Goal: Navigation & Orientation: Find specific page/section

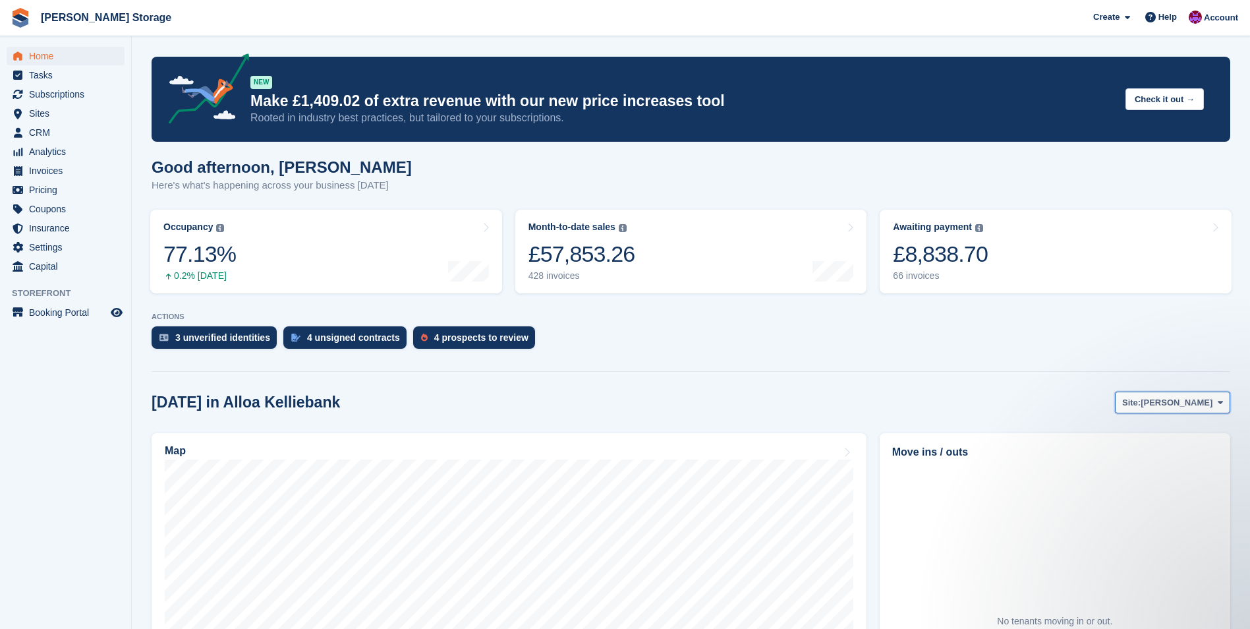
click at [1182, 399] on span "[PERSON_NAME]" at bounding box center [1177, 402] width 72 height 13
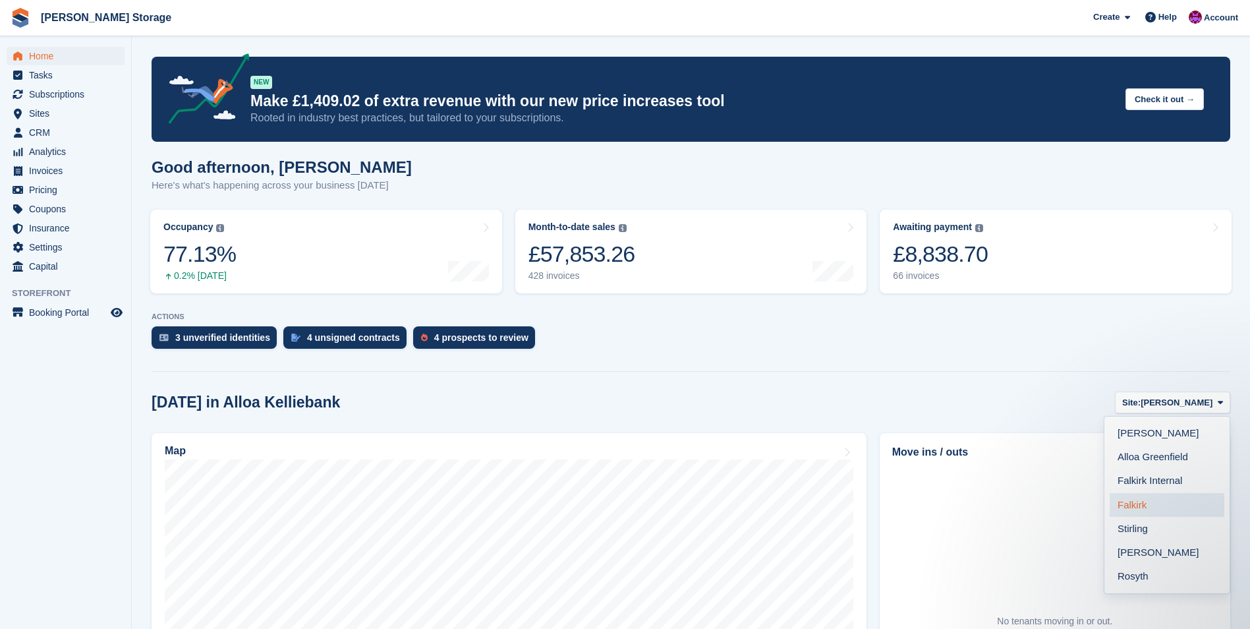
click at [1147, 504] on link "Falkirk" at bounding box center [1167, 505] width 115 height 24
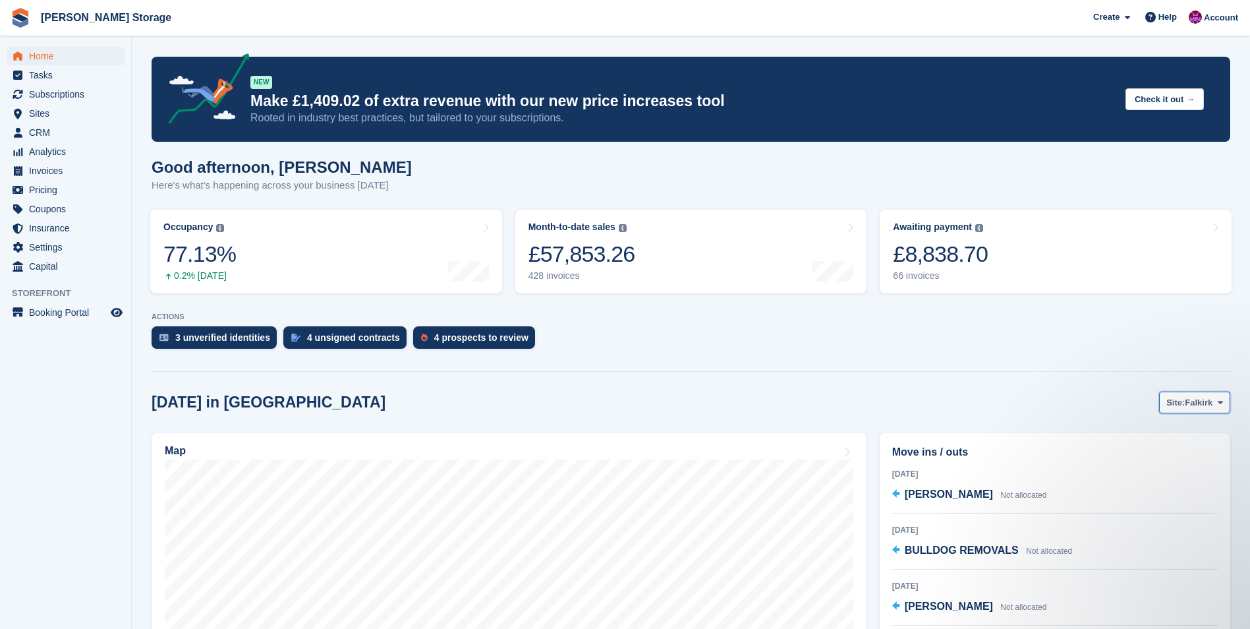
click at [1217, 399] on span at bounding box center [1220, 402] width 11 height 11
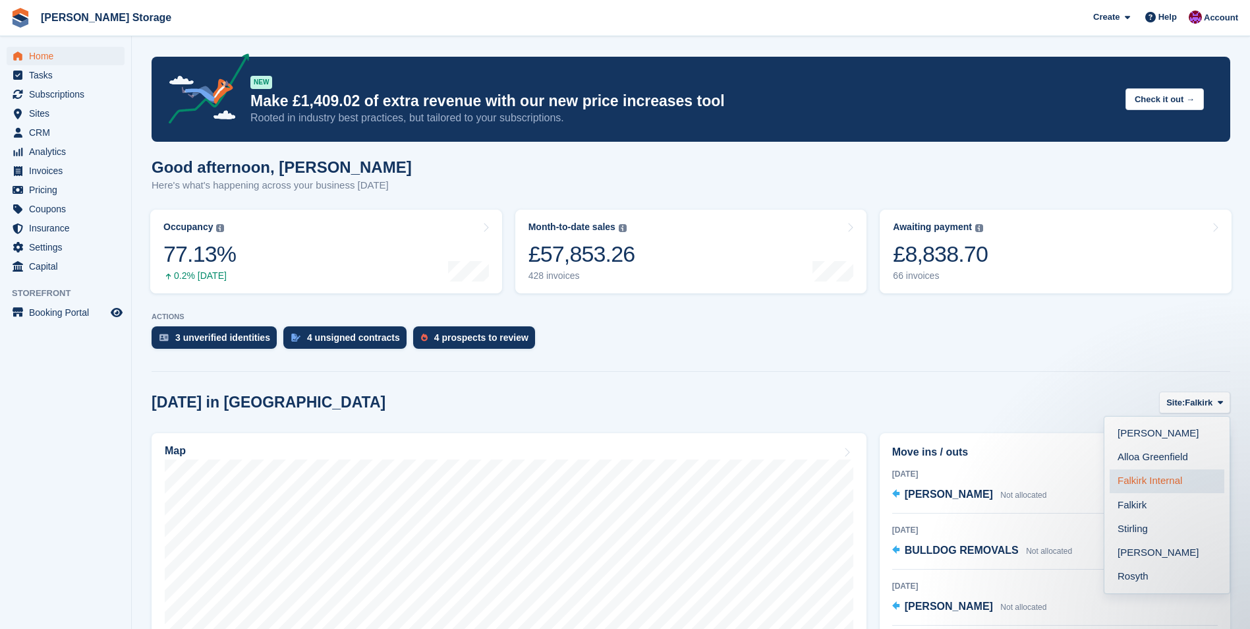
click at [1158, 482] on link "Falkirk Internal" at bounding box center [1167, 481] width 115 height 24
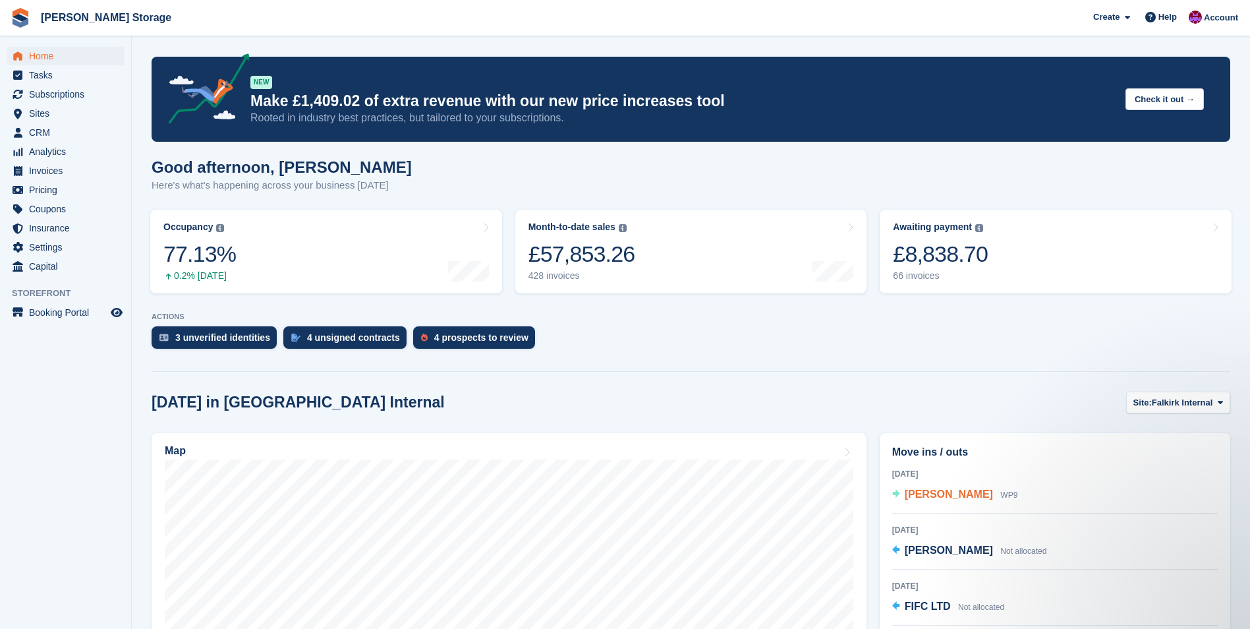
click at [948, 494] on span "[PERSON_NAME]" at bounding box center [949, 493] width 88 height 11
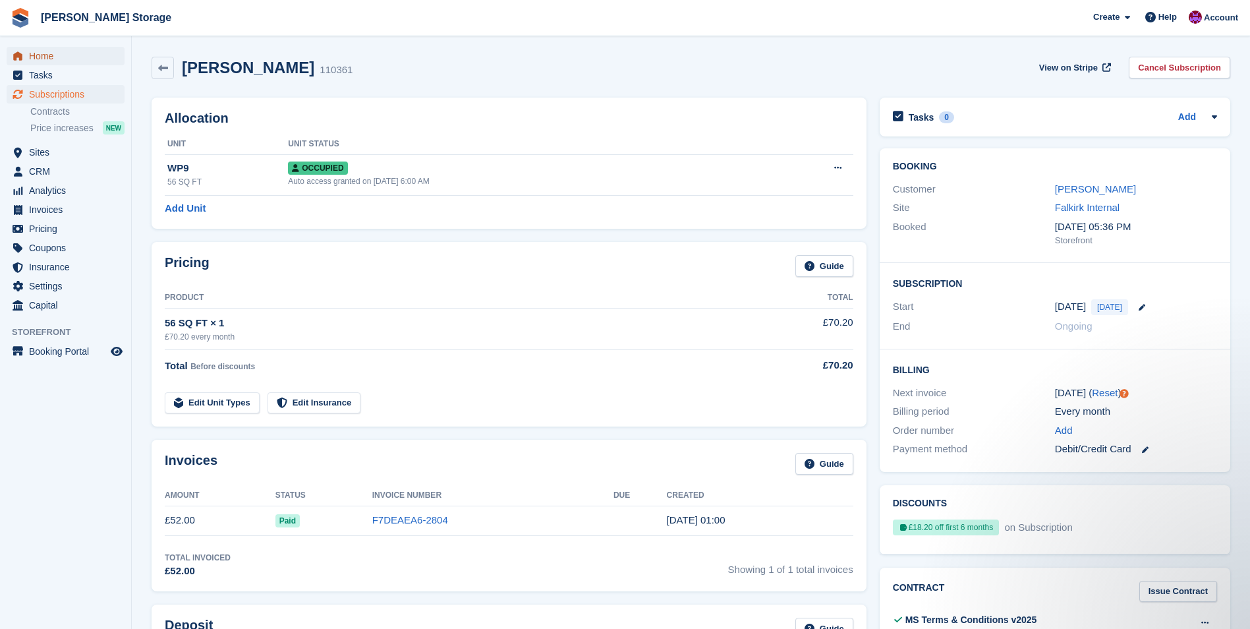
click at [40, 57] on span "Home" at bounding box center [68, 56] width 79 height 18
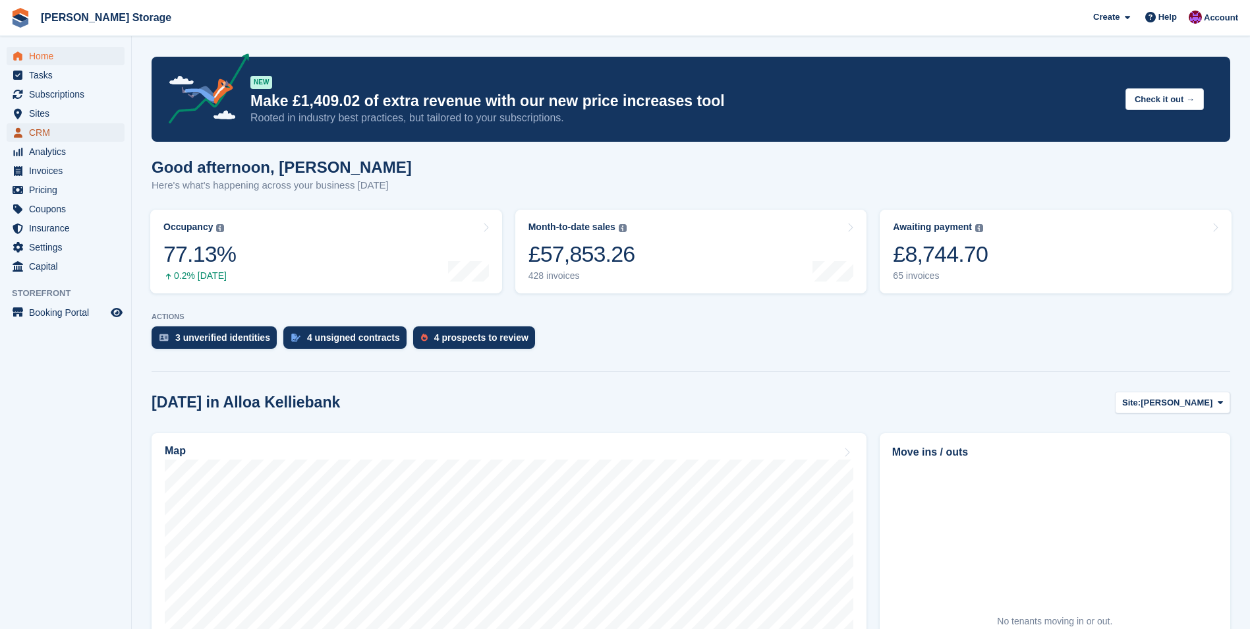
click at [40, 131] on span "CRM" at bounding box center [68, 132] width 79 height 18
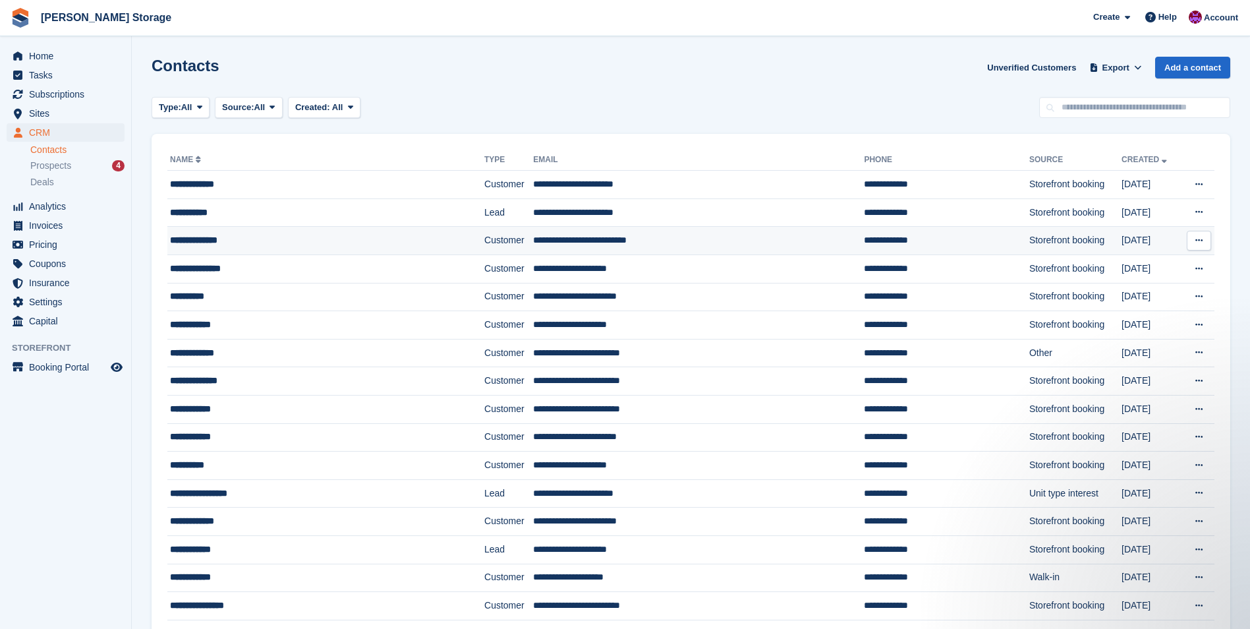
click at [484, 238] on td "Customer" at bounding box center [508, 241] width 49 height 28
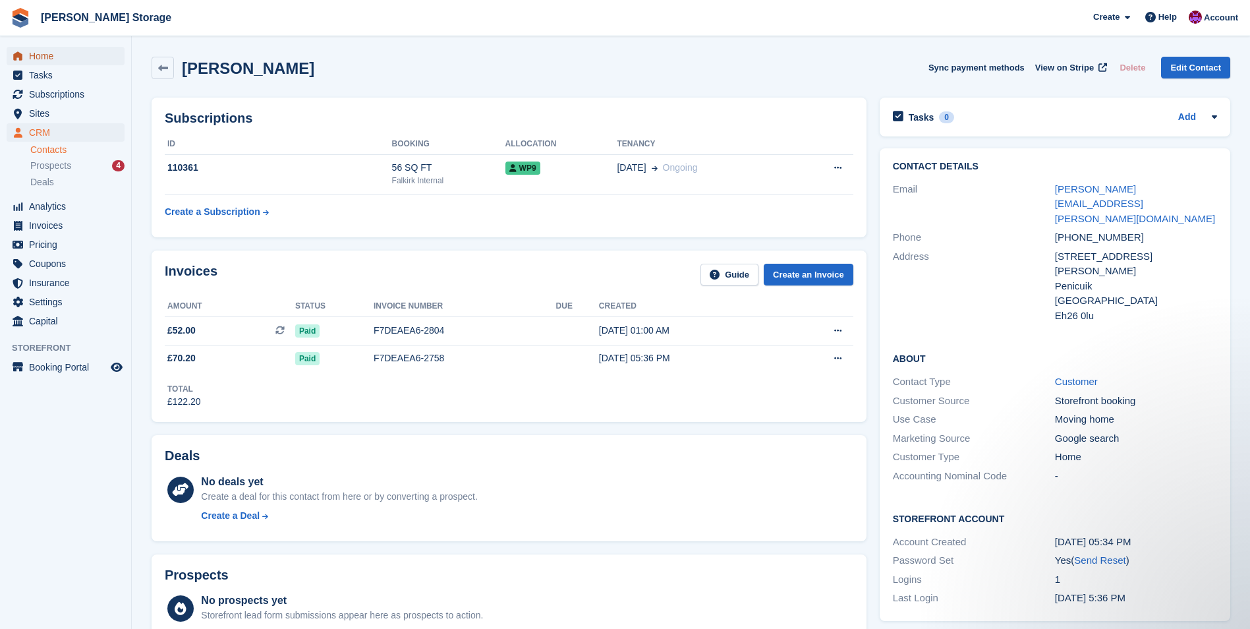
click at [50, 60] on span "Home" at bounding box center [68, 56] width 79 height 18
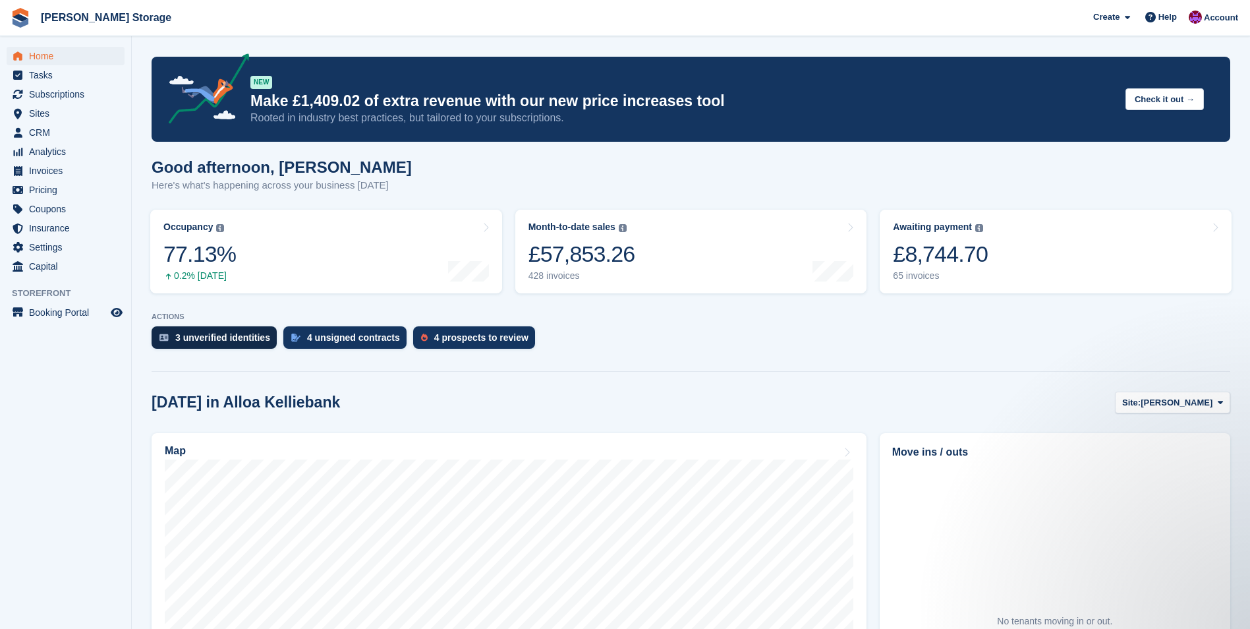
click at [219, 330] on div "3 unverified identities" at bounding box center [214, 337] width 125 height 22
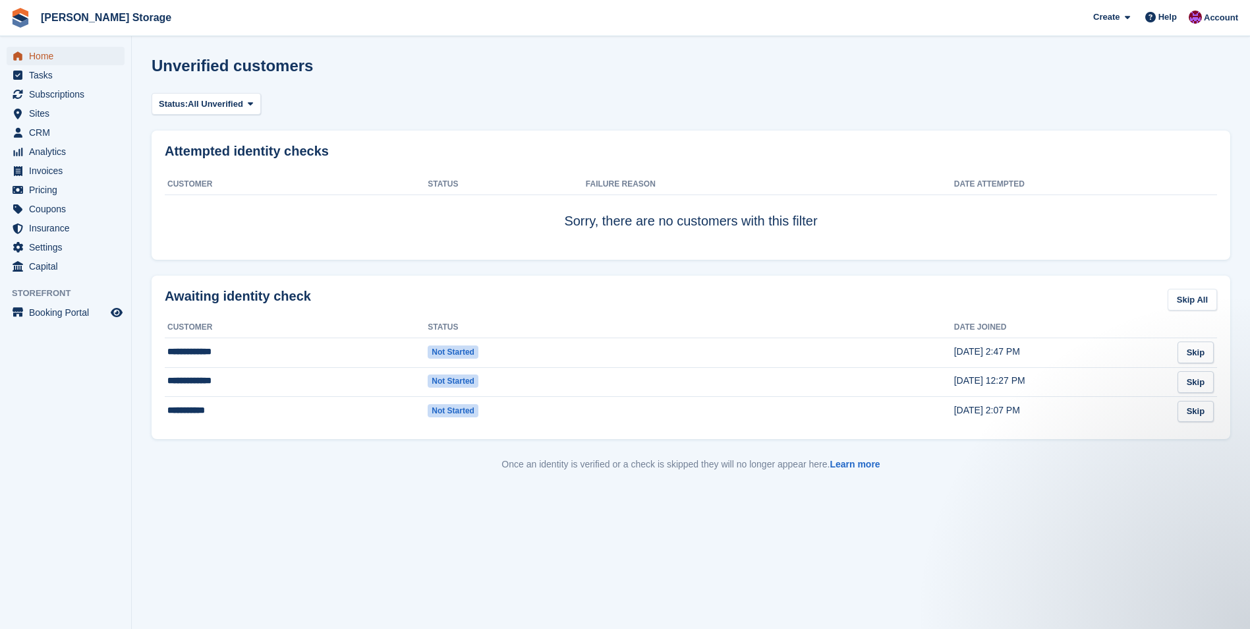
click at [63, 57] on span "Home" at bounding box center [68, 56] width 79 height 18
